Goal: Information Seeking & Learning: Learn about a topic

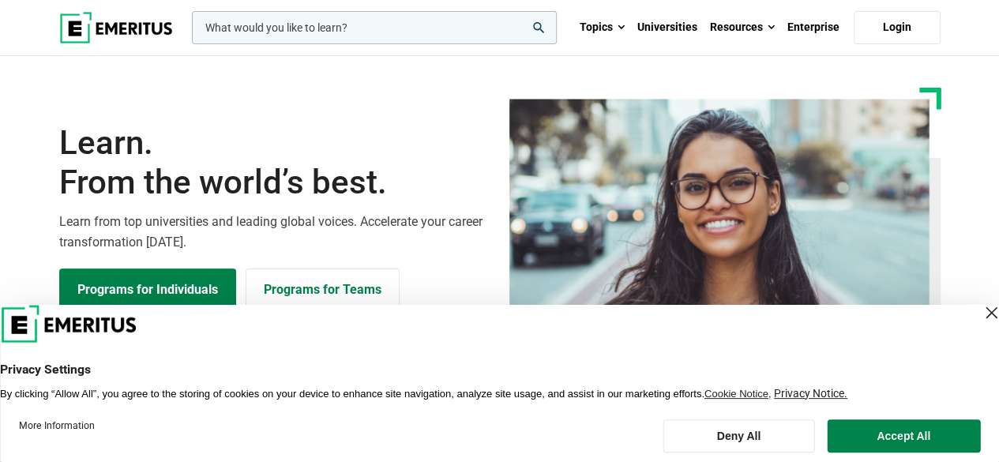
click at [980, 311] on div "Close Layer" at bounding box center [991, 313] width 22 height 22
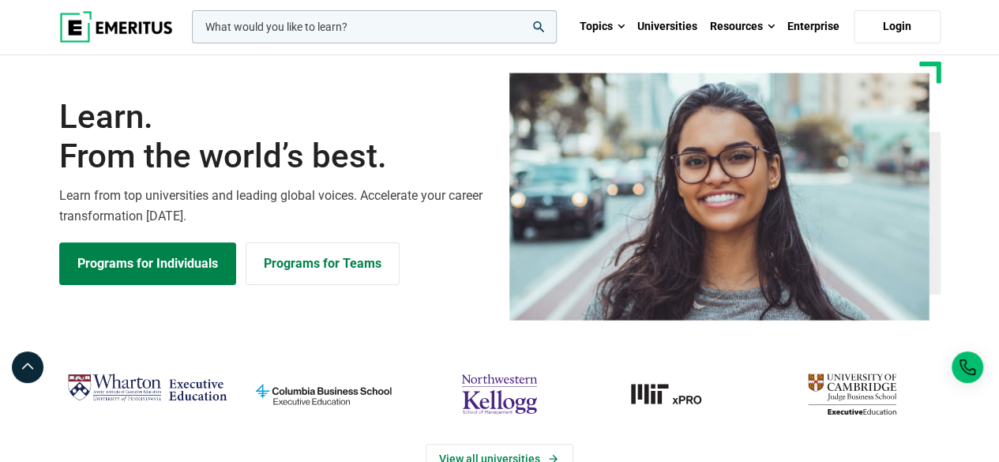
scroll to position [79, 0]
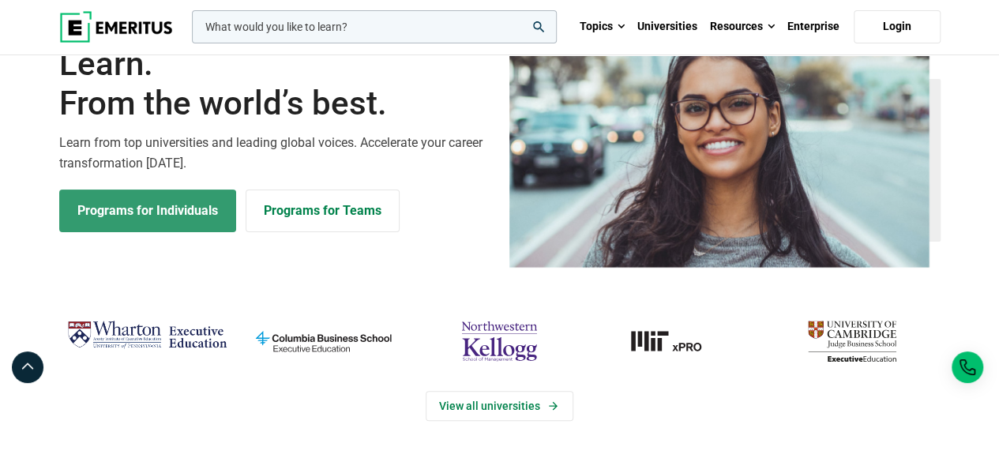
click at [122, 207] on link "Programs for Individuals" at bounding box center [147, 211] width 177 height 43
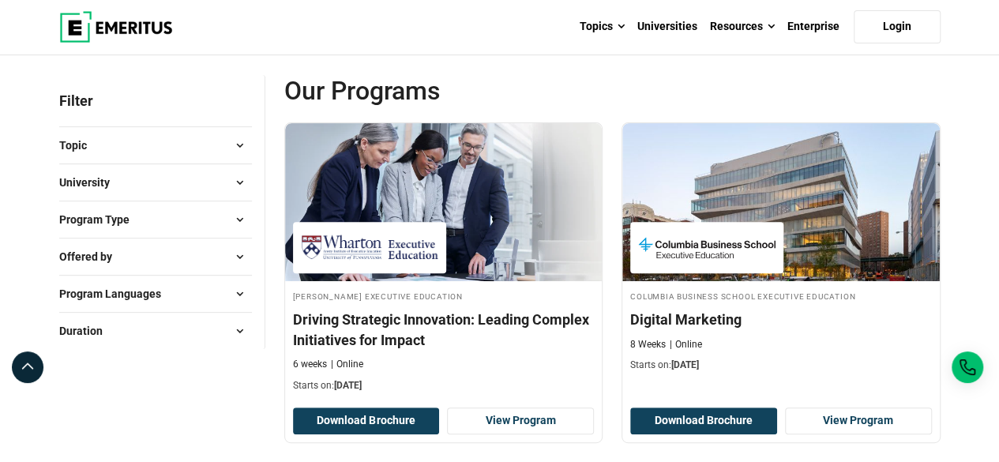
click at [224, 171] on button "University" at bounding box center [155, 183] width 193 height 24
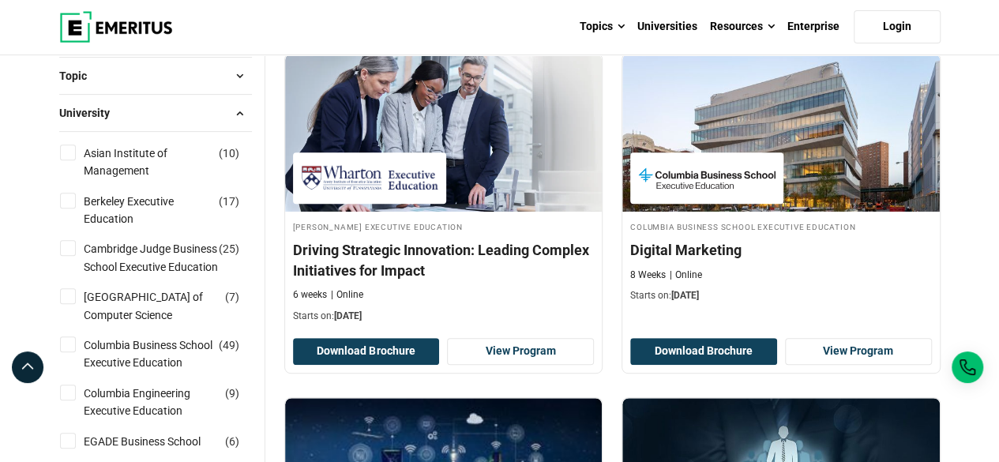
click at [68, 205] on input "Berkeley Executive Education ( 17 )" at bounding box center [68, 201] width 16 height 16
checkbox input "true"
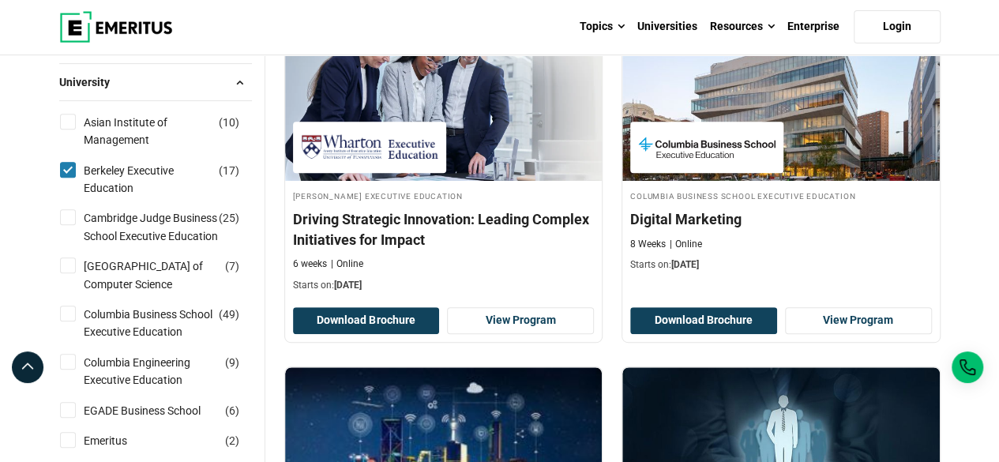
scroll to position [316, 0]
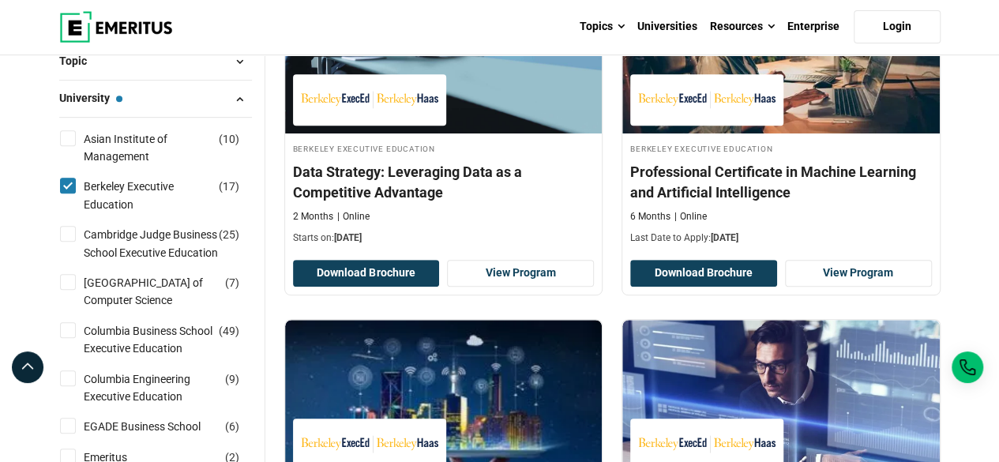
scroll to position [316, 0]
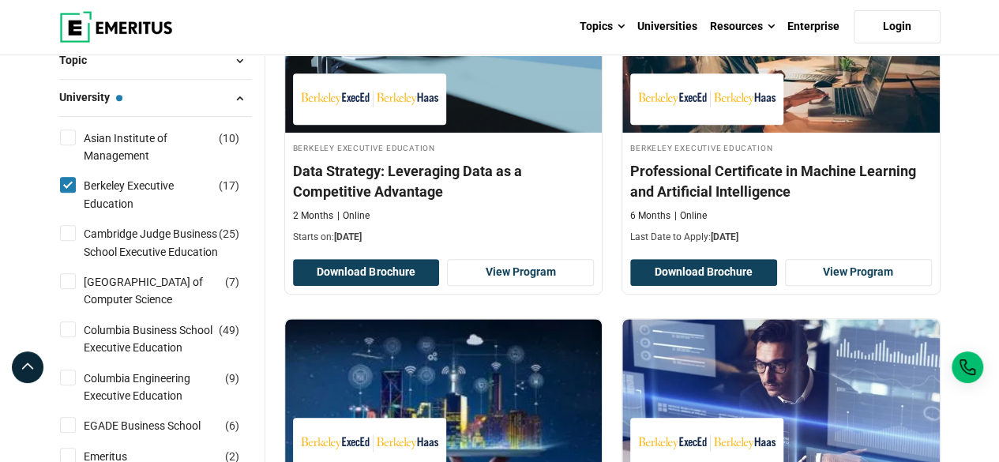
click at [68, 289] on input "[GEOGRAPHIC_DATA] School of Computer Science ( 7 )" at bounding box center [68, 281] width 16 height 16
checkbox input "true"
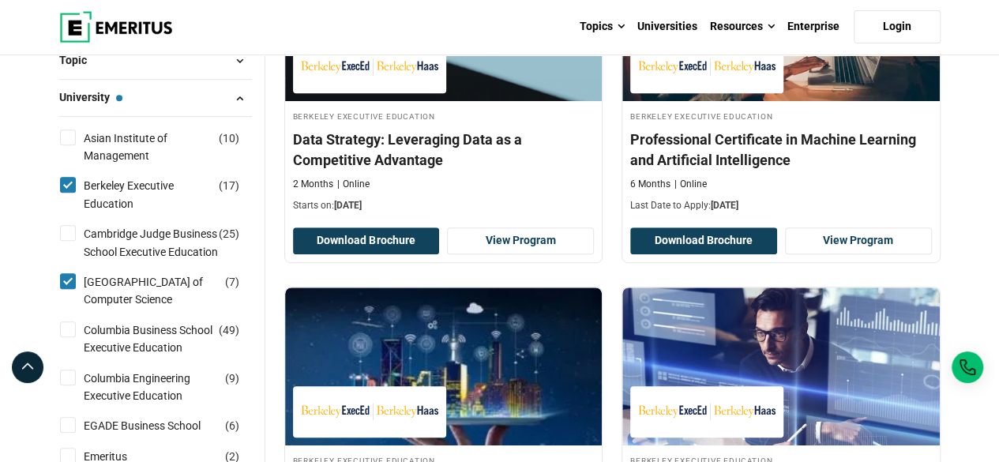
scroll to position [474, 0]
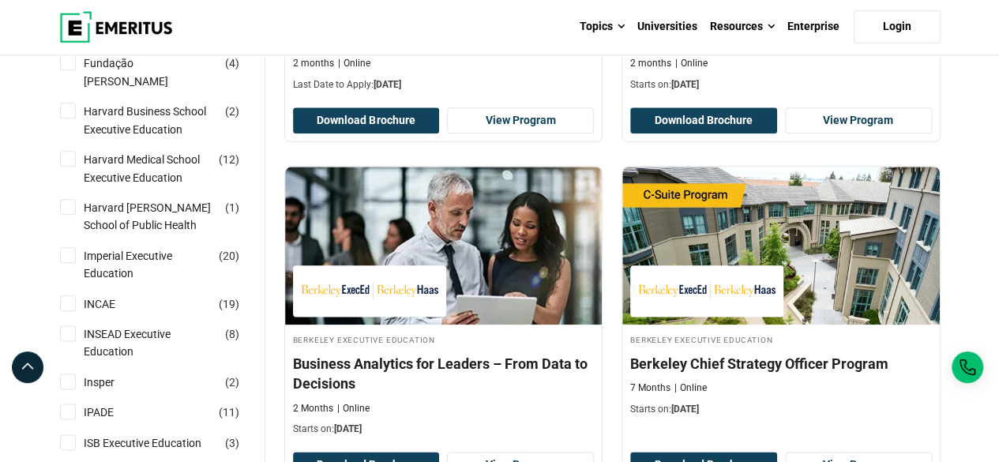
scroll to position [869, 0]
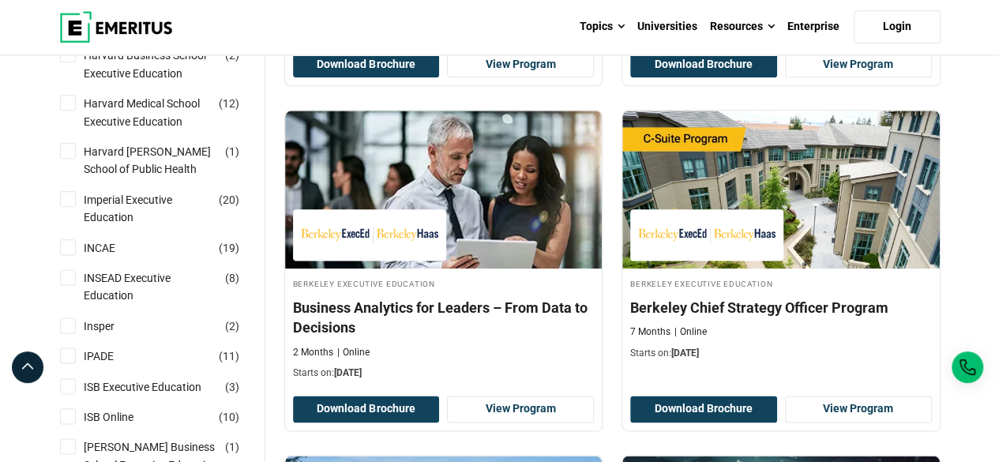
click at [63, 285] on input "INSEAD Executive Education ( 8 )" at bounding box center [68, 277] width 16 height 16
checkbox input "true"
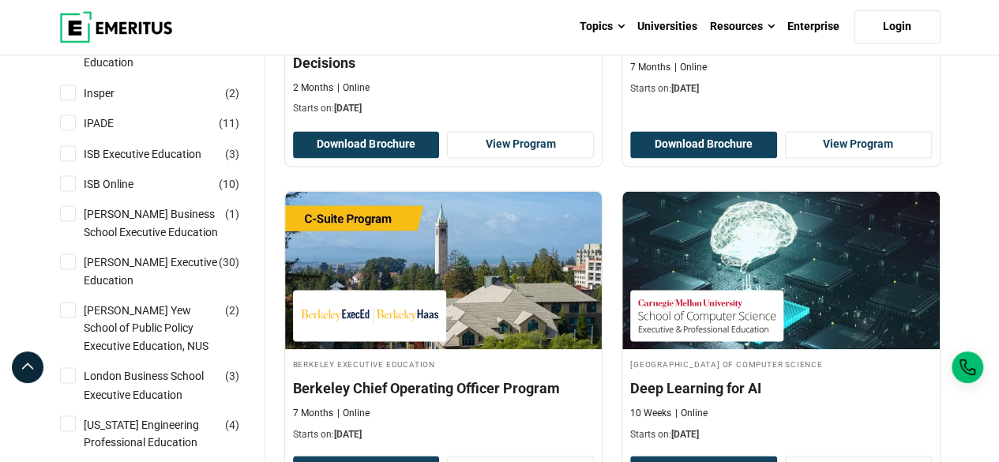
scroll to position [1106, 0]
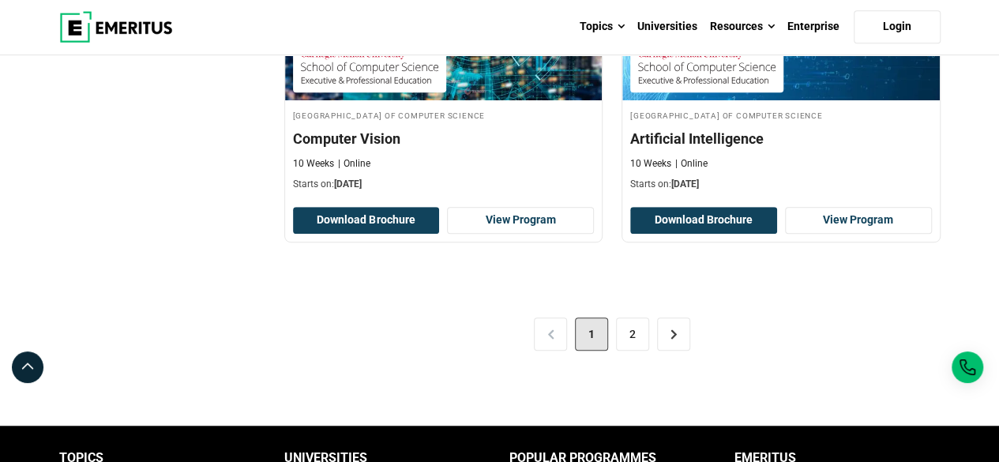
scroll to position [3395, 0]
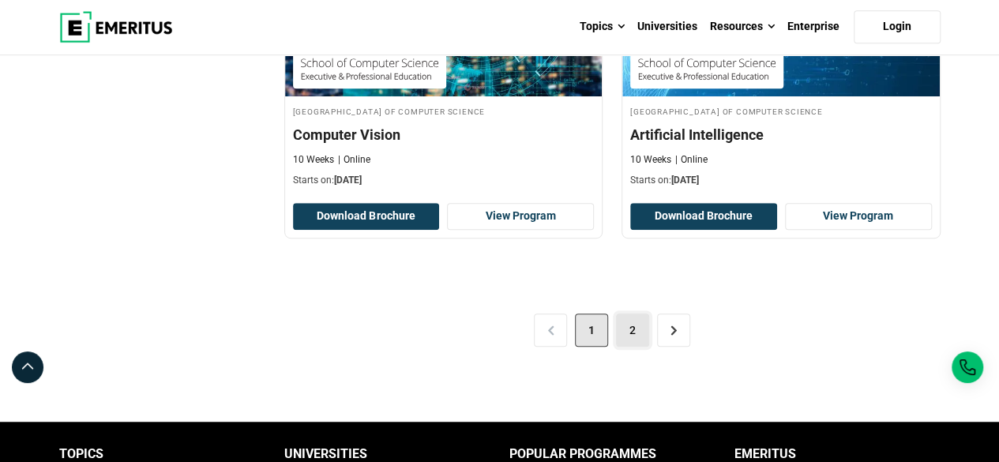
click at [618, 320] on link "2" at bounding box center [632, 330] width 33 height 33
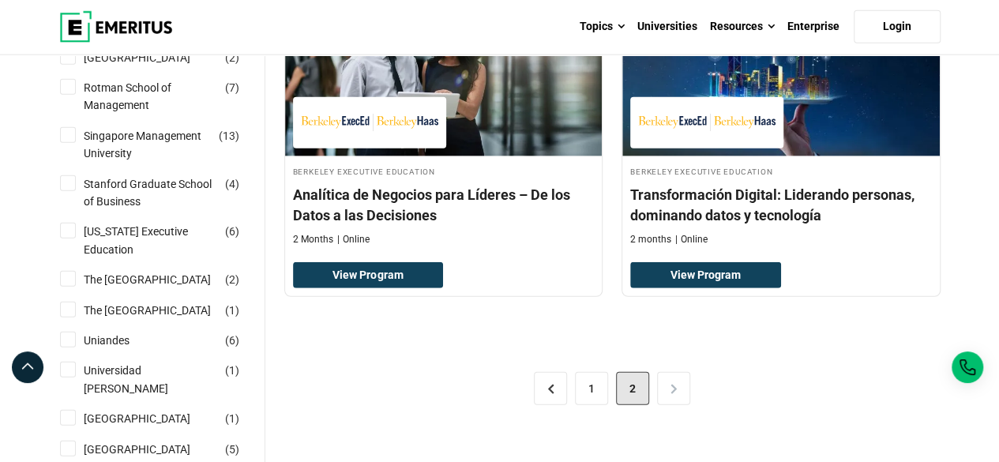
scroll to position [2133, 0]
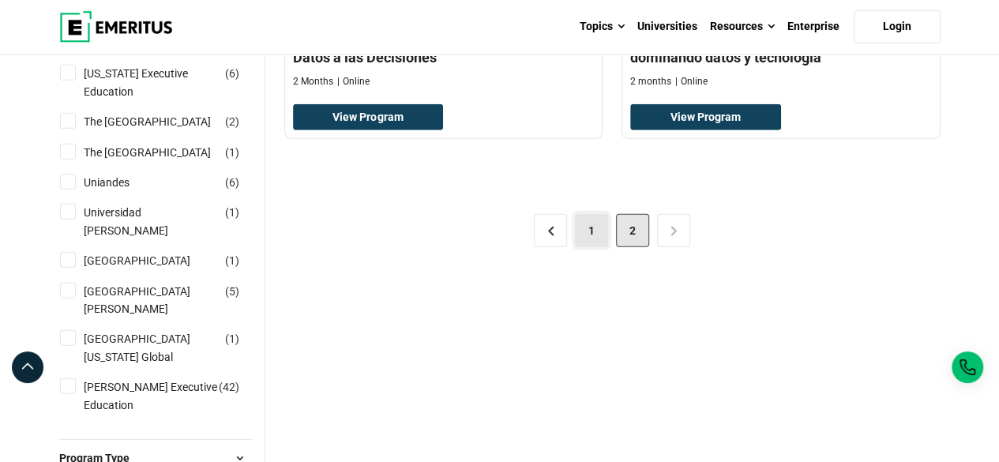
click at [598, 229] on link "1" at bounding box center [591, 230] width 33 height 33
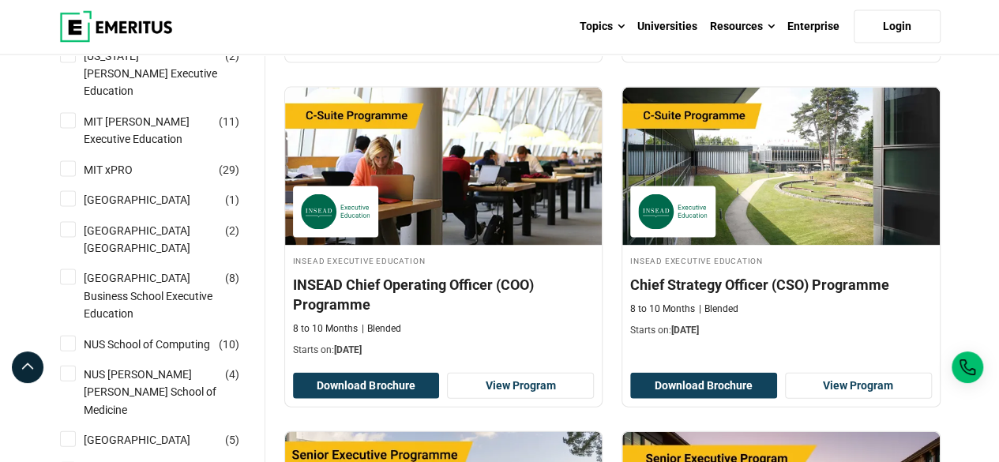
scroll to position [1501, 0]
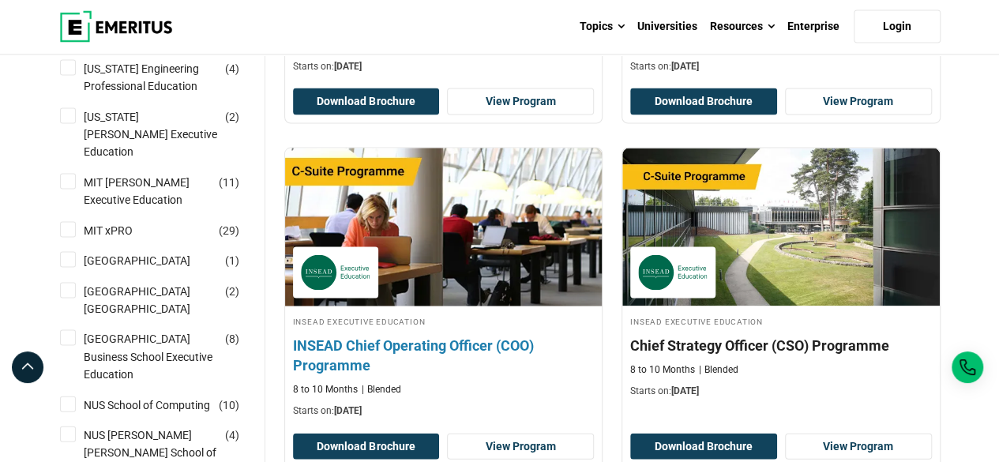
click at [442, 258] on img at bounding box center [443, 228] width 349 height 174
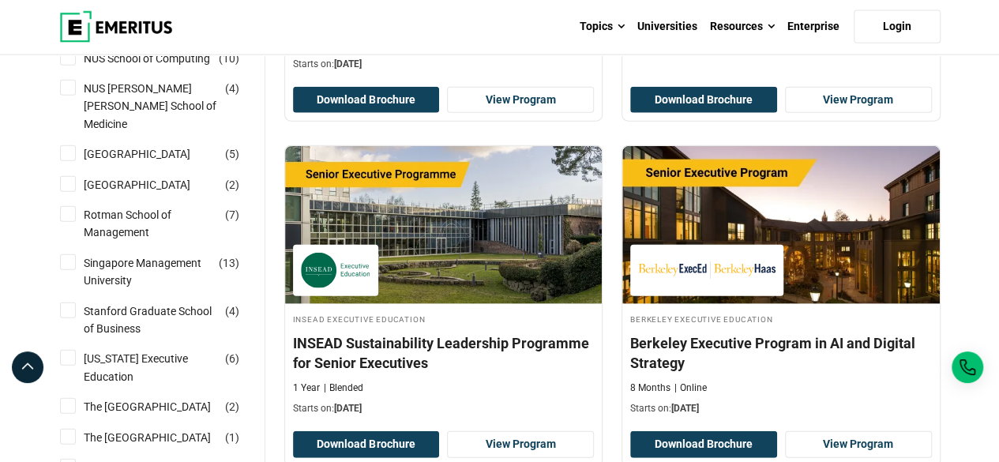
scroll to position [1896, 0]
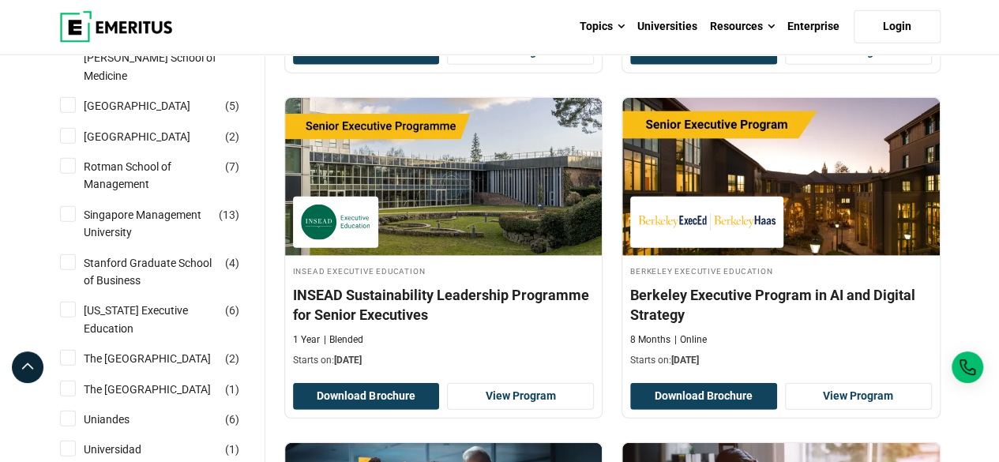
click at [65, 242] on div "Singapore Management University ( 13 )" at bounding box center [155, 224] width 193 height 36
click at [65, 222] on input "Singapore Management University ( 13 )" at bounding box center [68, 214] width 16 height 16
checkbox input "true"
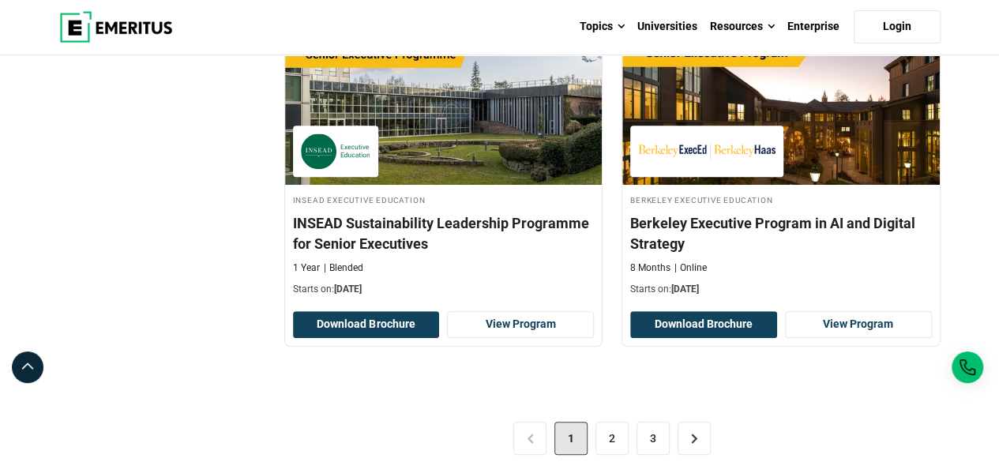
scroll to position [3317, 0]
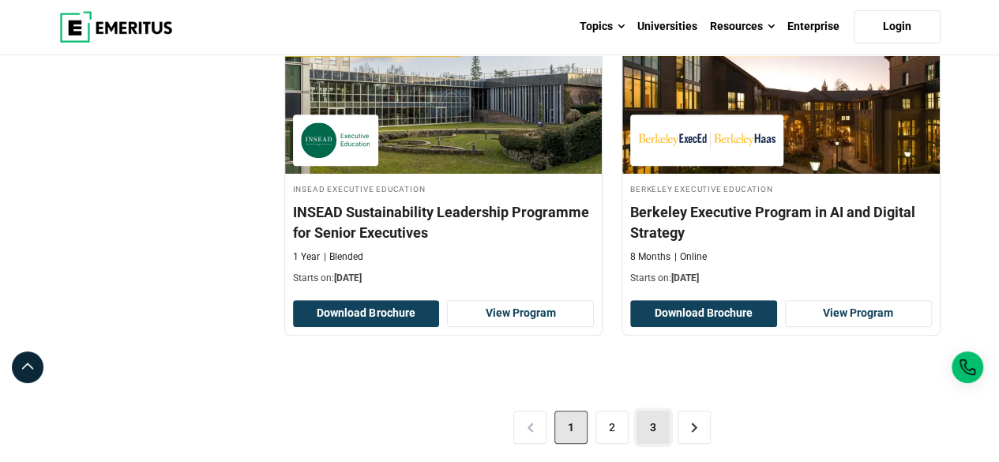
click at [647, 417] on link "3" at bounding box center [653, 427] width 33 height 33
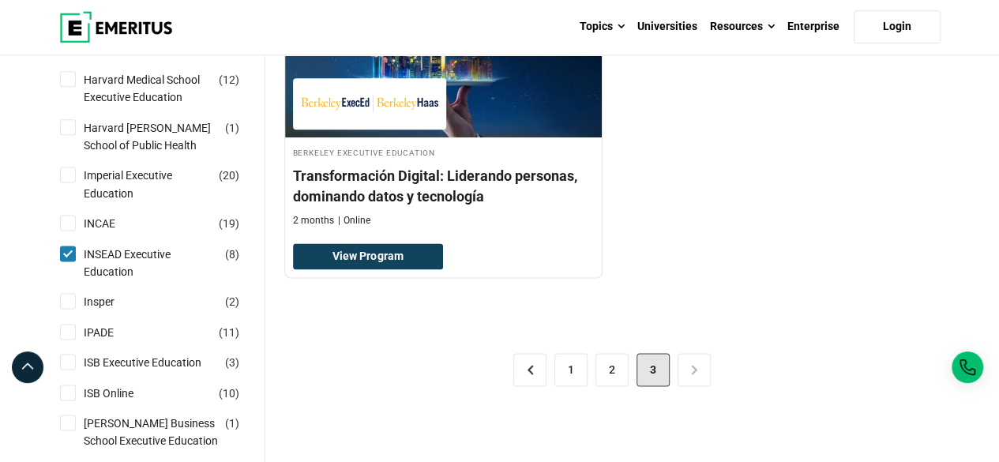
scroll to position [1027, 0]
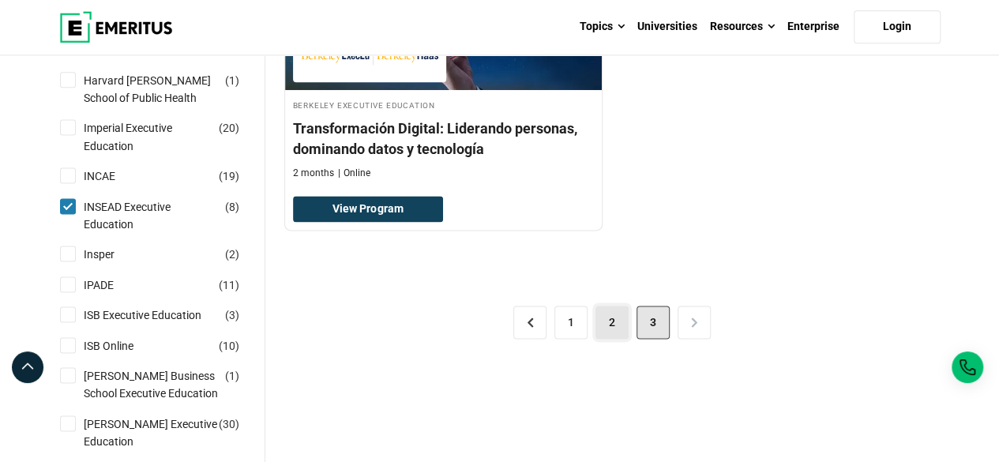
click at [610, 315] on link "2" at bounding box center [612, 322] width 33 height 33
